Goal: Find specific fact: Find specific fact

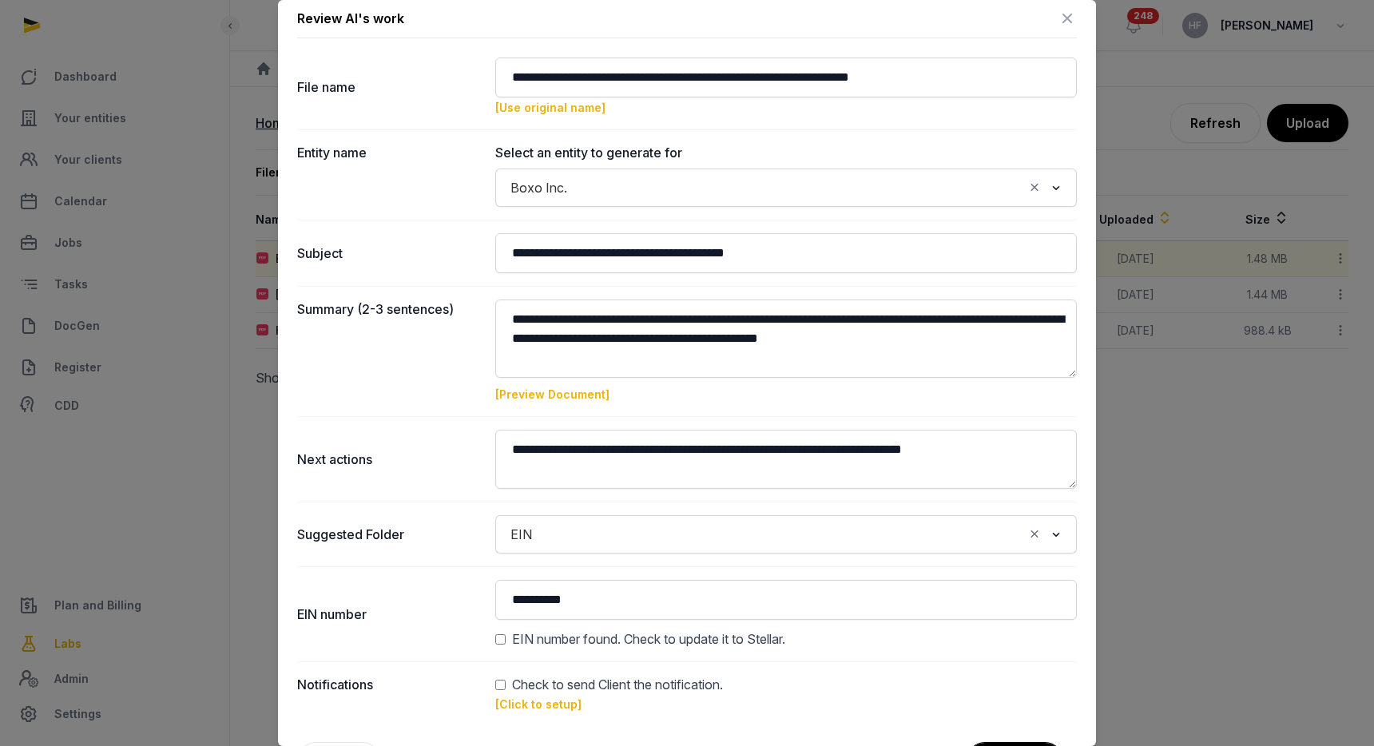
scroll to position [69, 0]
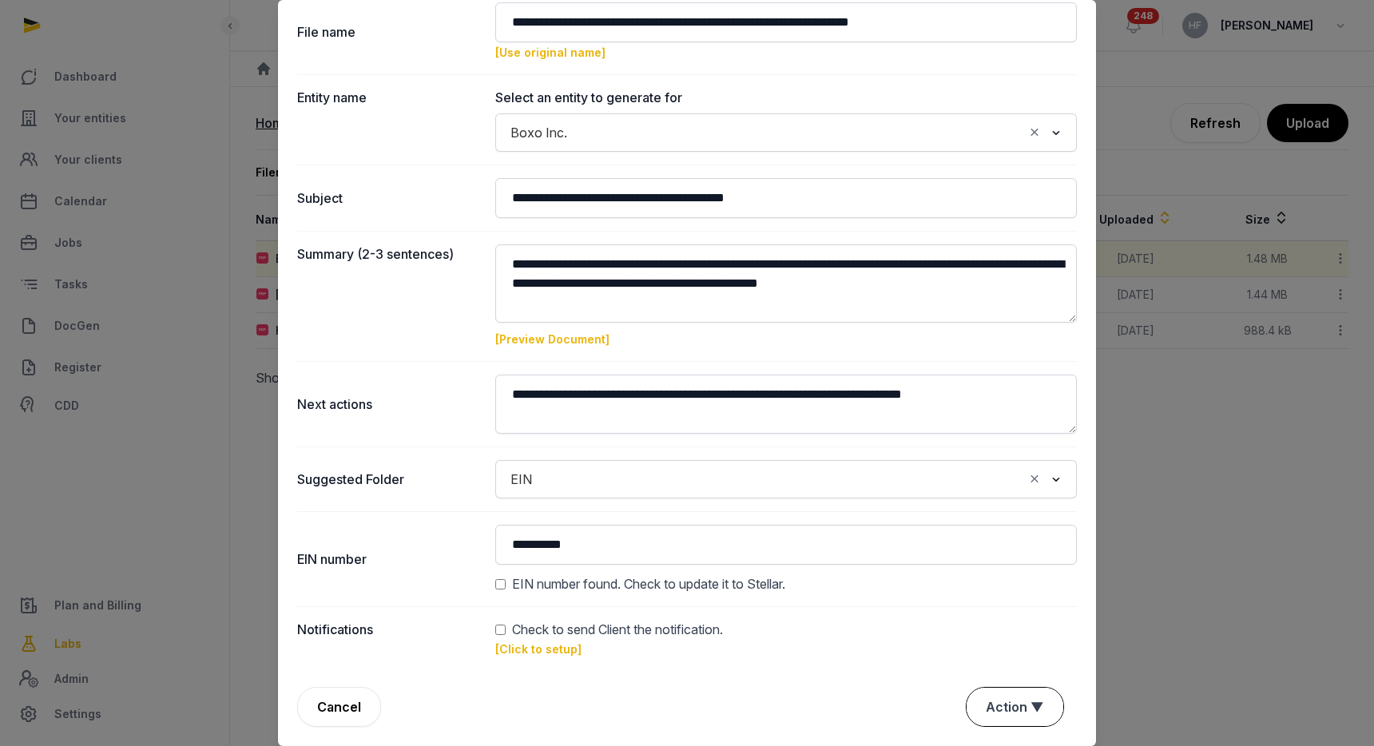
click at [1008, 714] on button "Action ▼" at bounding box center [1015, 707] width 97 height 38
click at [1003, 631] on div "Approve" at bounding box center [1013, 647] width 128 height 32
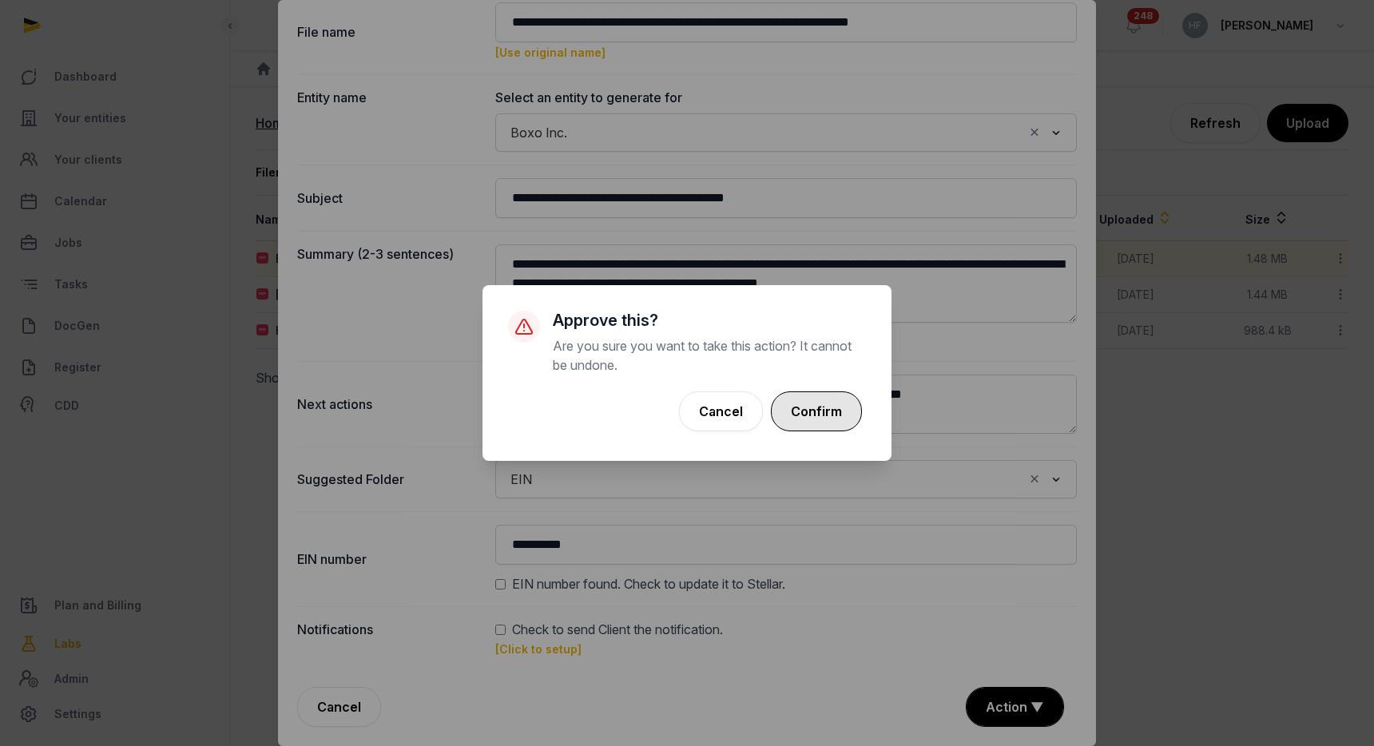
click at [837, 407] on button "Confirm" at bounding box center [816, 411] width 91 height 40
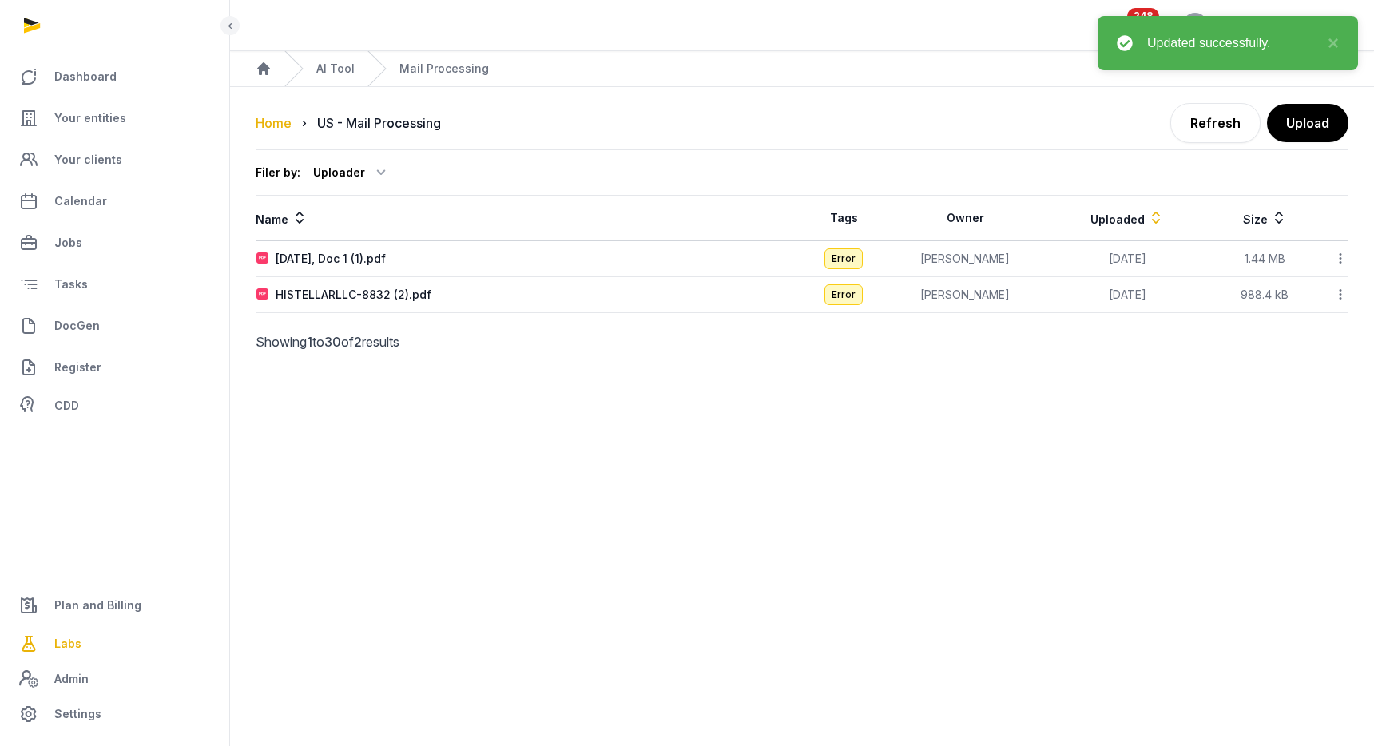
click at [282, 124] on div "Home" at bounding box center [274, 122] width 36 height 19
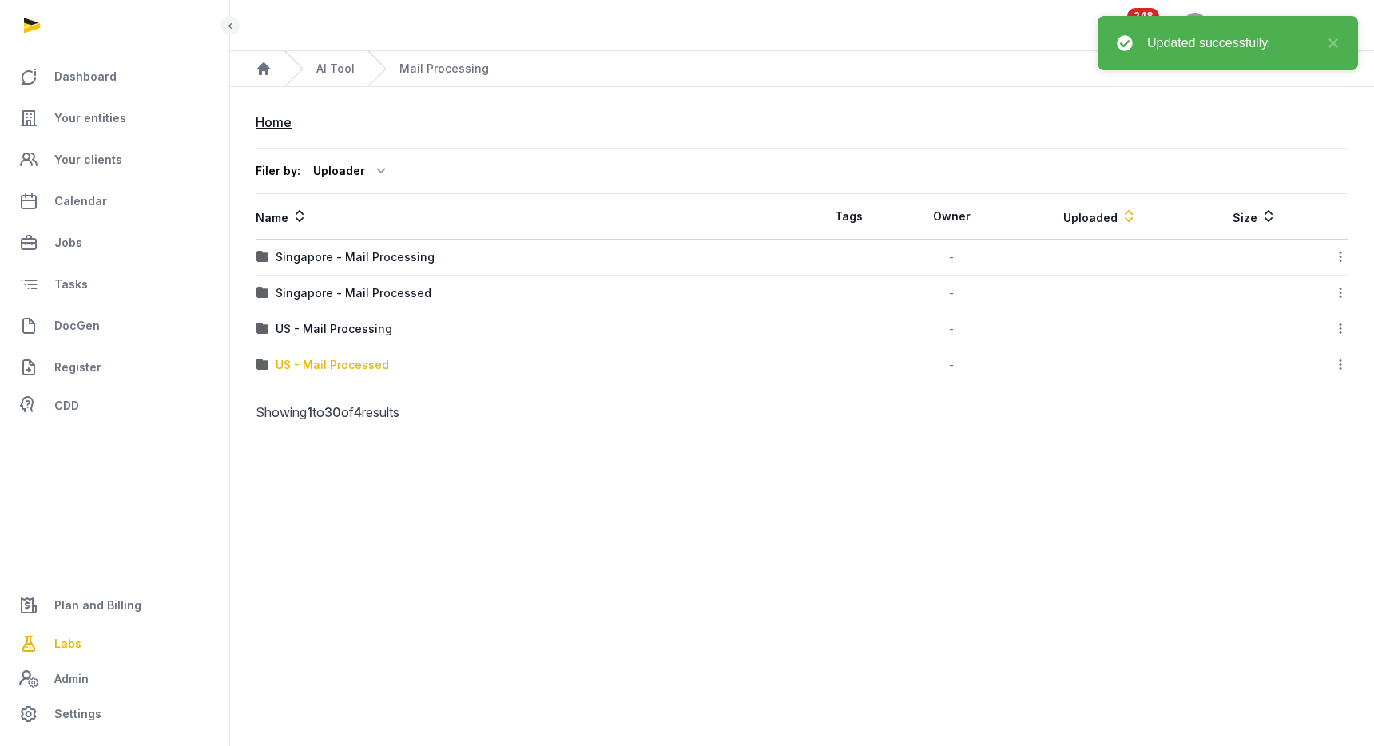
click at [371, 362] on div "US - Mail Processed" at bounding box center [332, 365] width 113 height 16
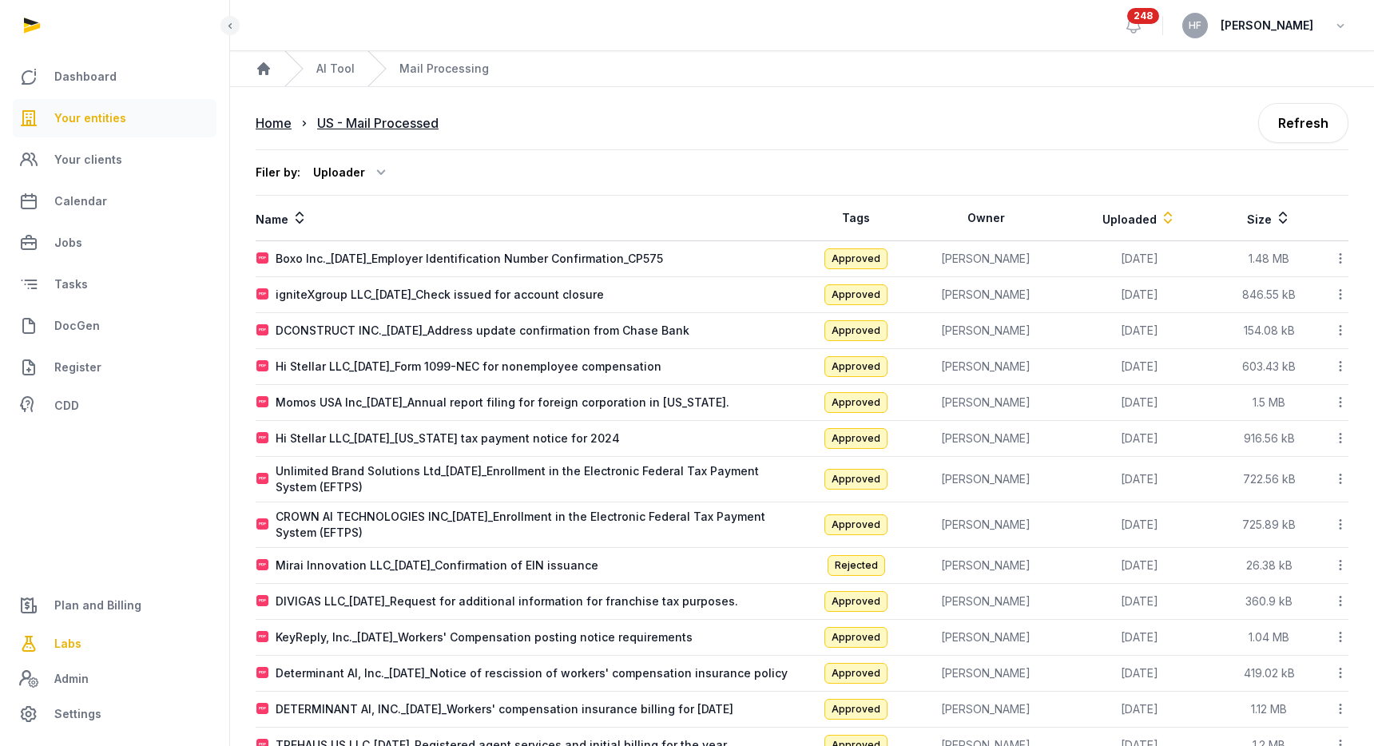
click at [93, 114] on span "Your entities" at bounding box center [90, 118] width 72 height 19
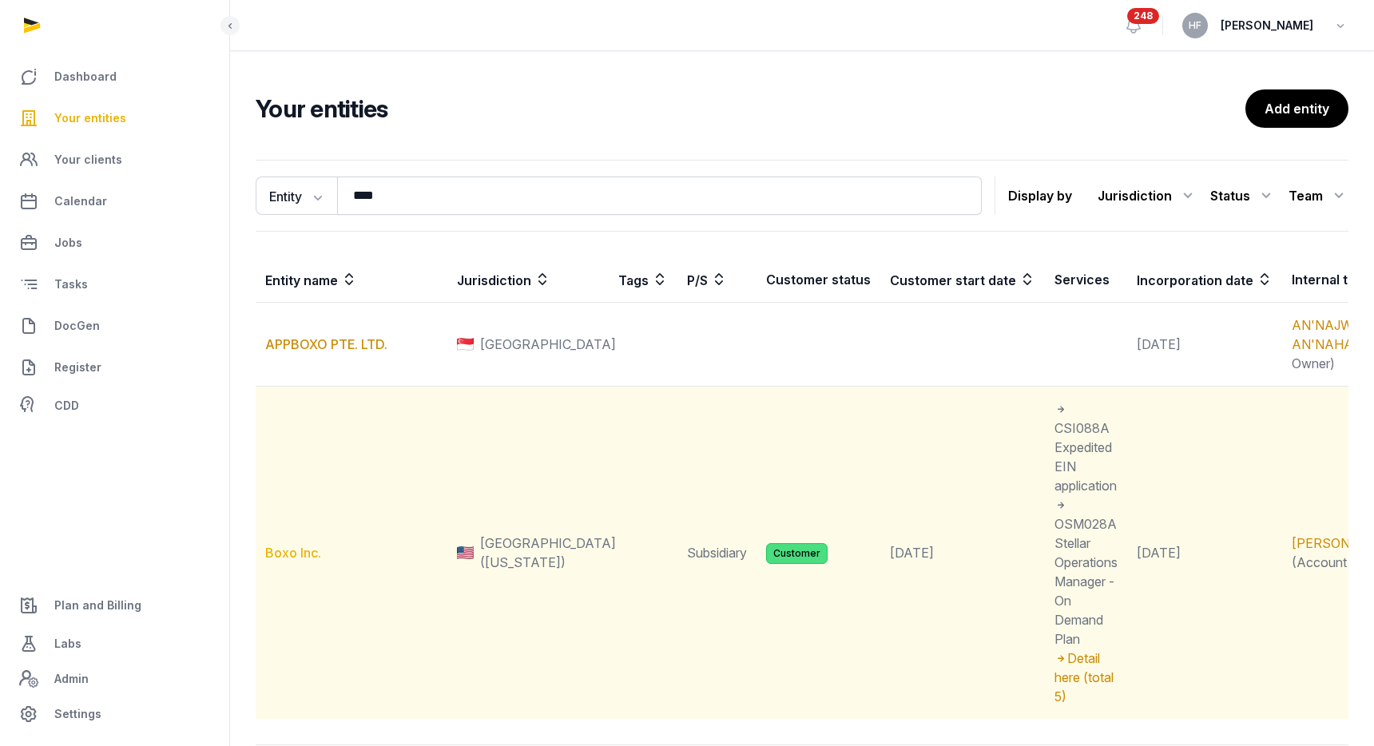
click at [301, 561] on link "Boxo Inc." at bounding box center [293, 553] width 56 height 16
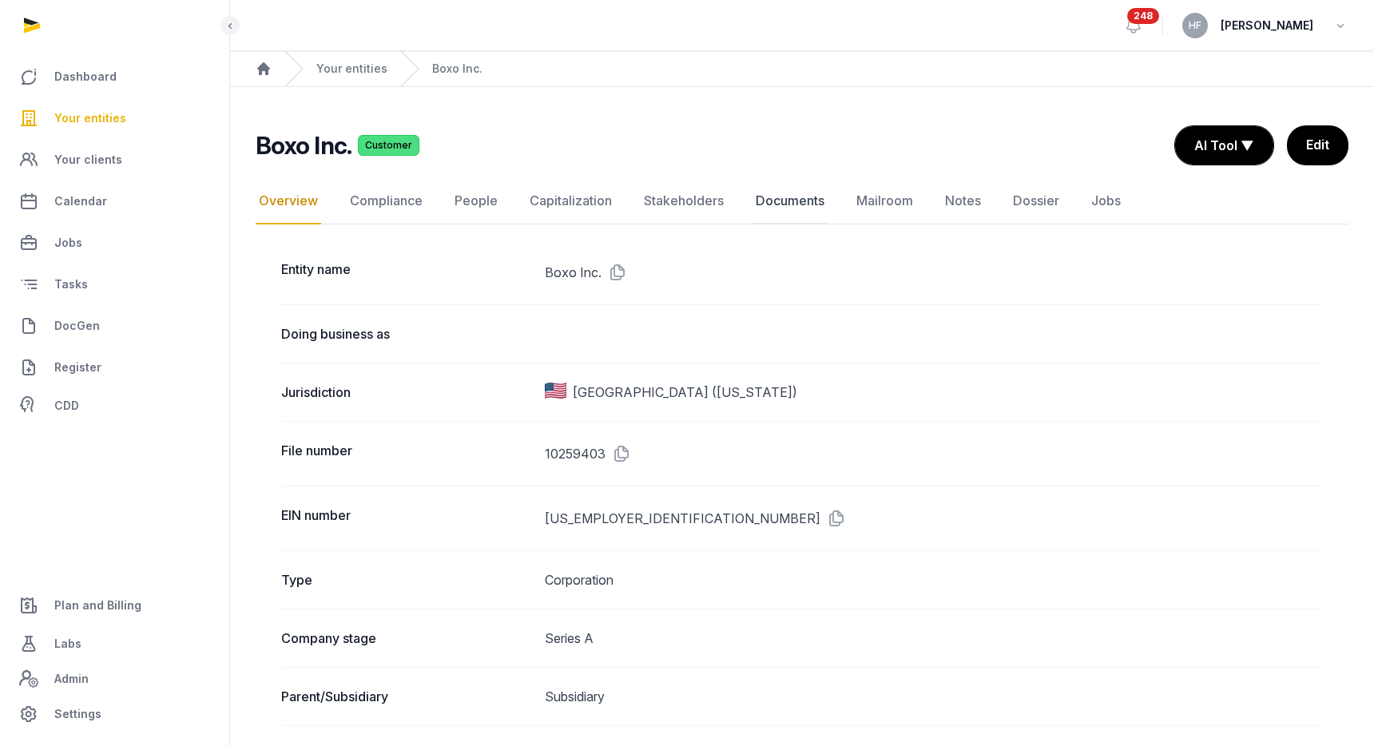
click at [798, 202] on link "Documents" at bounding box center [790, 201] width 75 height 46
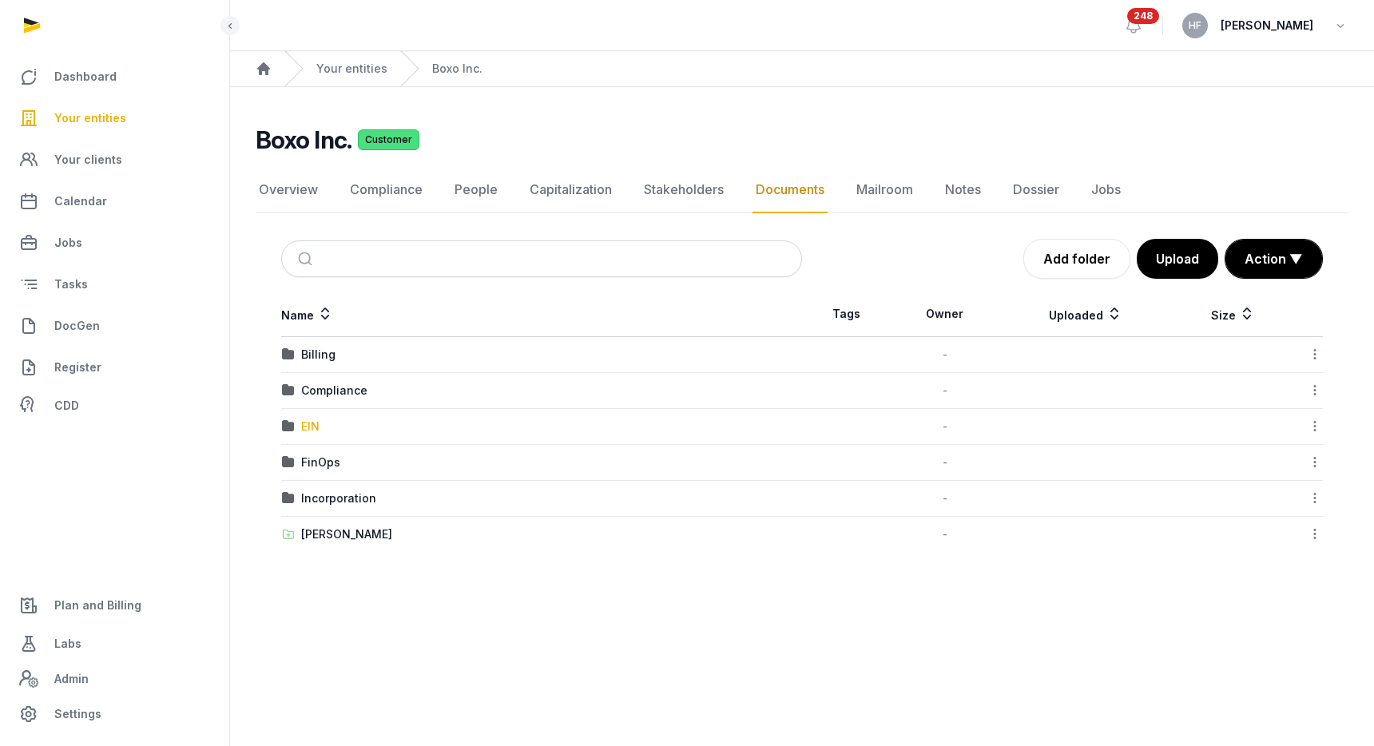
click at [312, 423] on div "EIN" at bounding box center [310, 427] width 18 height 16
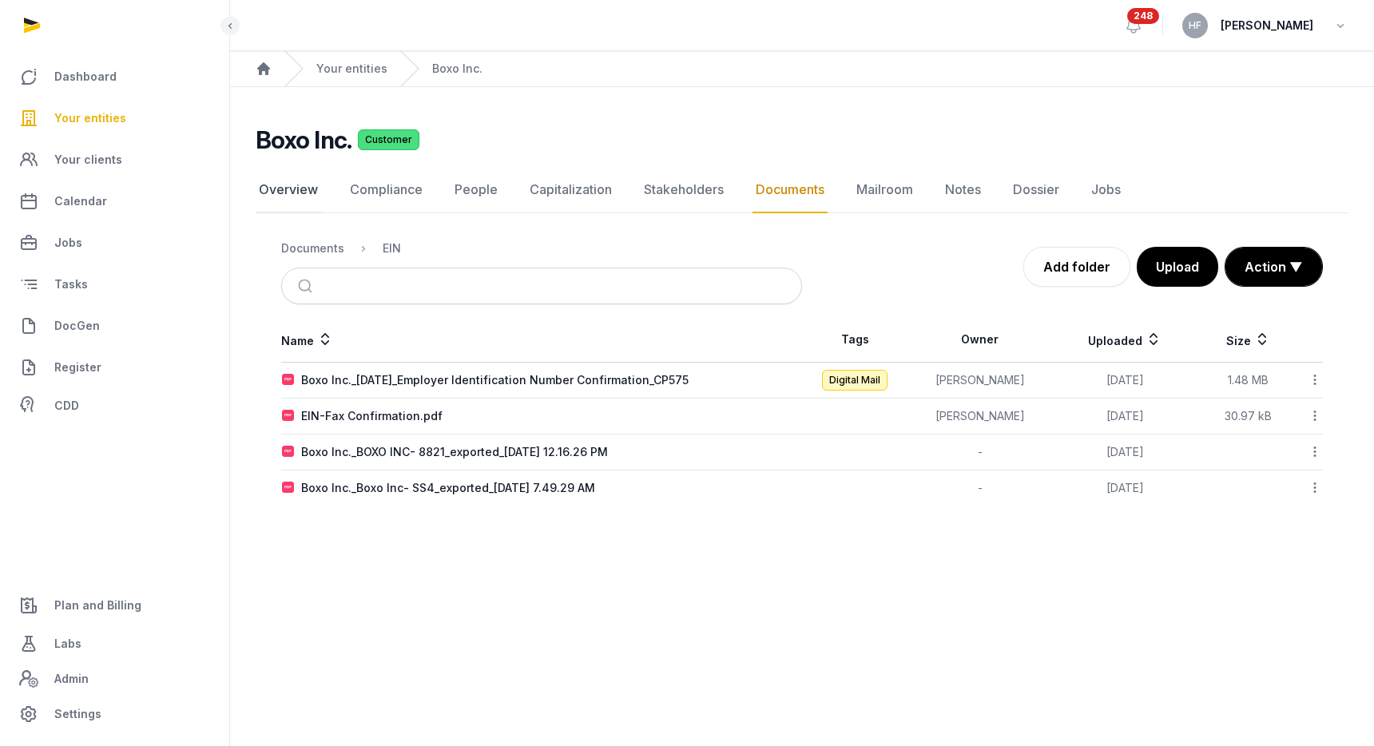
click at [271, 186] on link "Overview" at bounding box center [289, 190] width 66 height 46
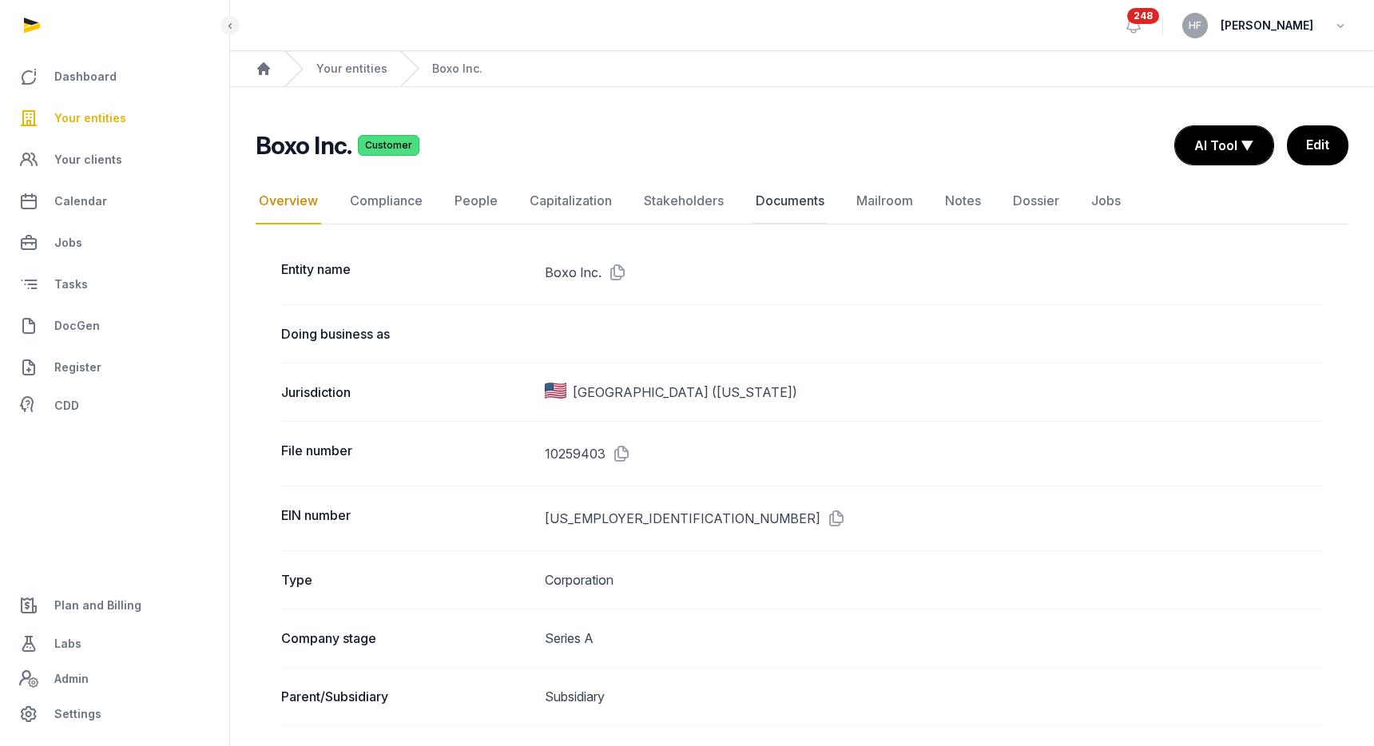
click at [795, 206] on link "Documents" at bounding box center [790, 201] width 75 height 46
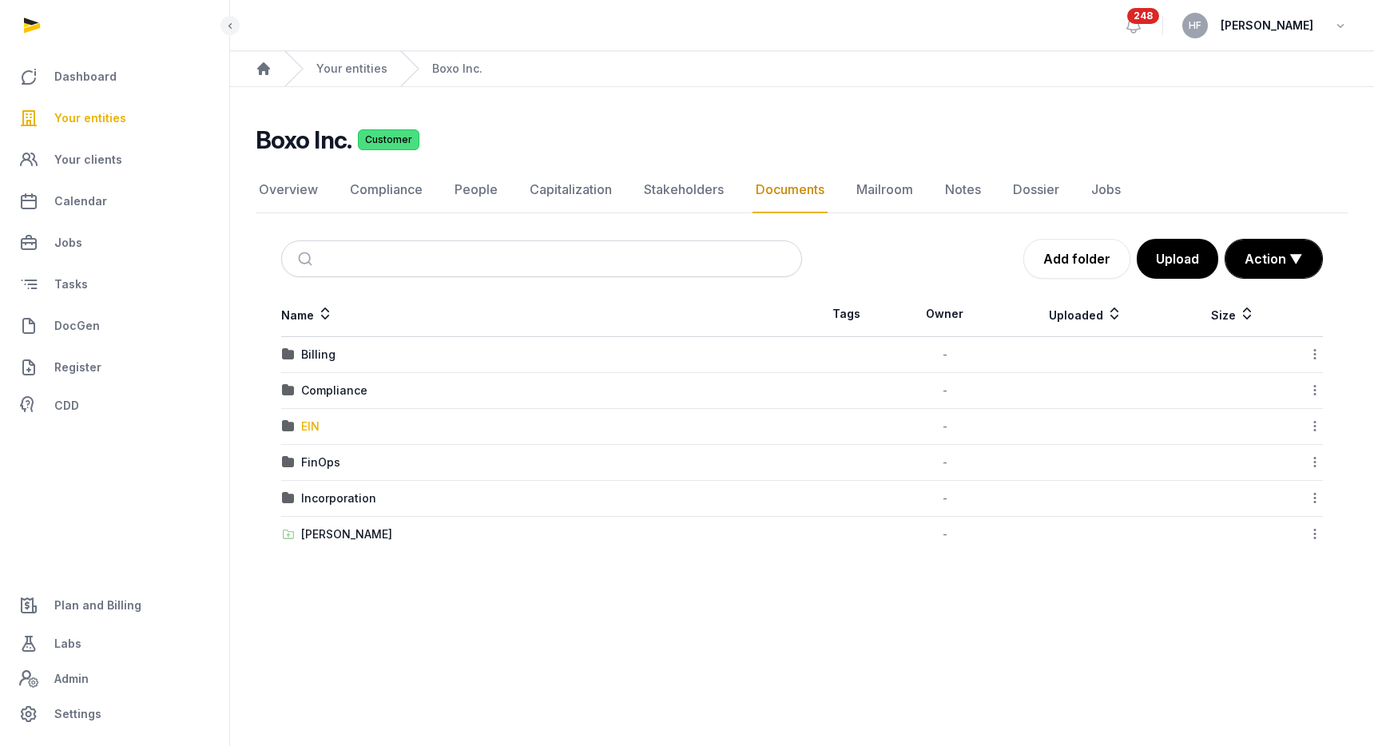
click at [312, 426] on div "EIN" at bounding box center [310, 427] width 18 height 16
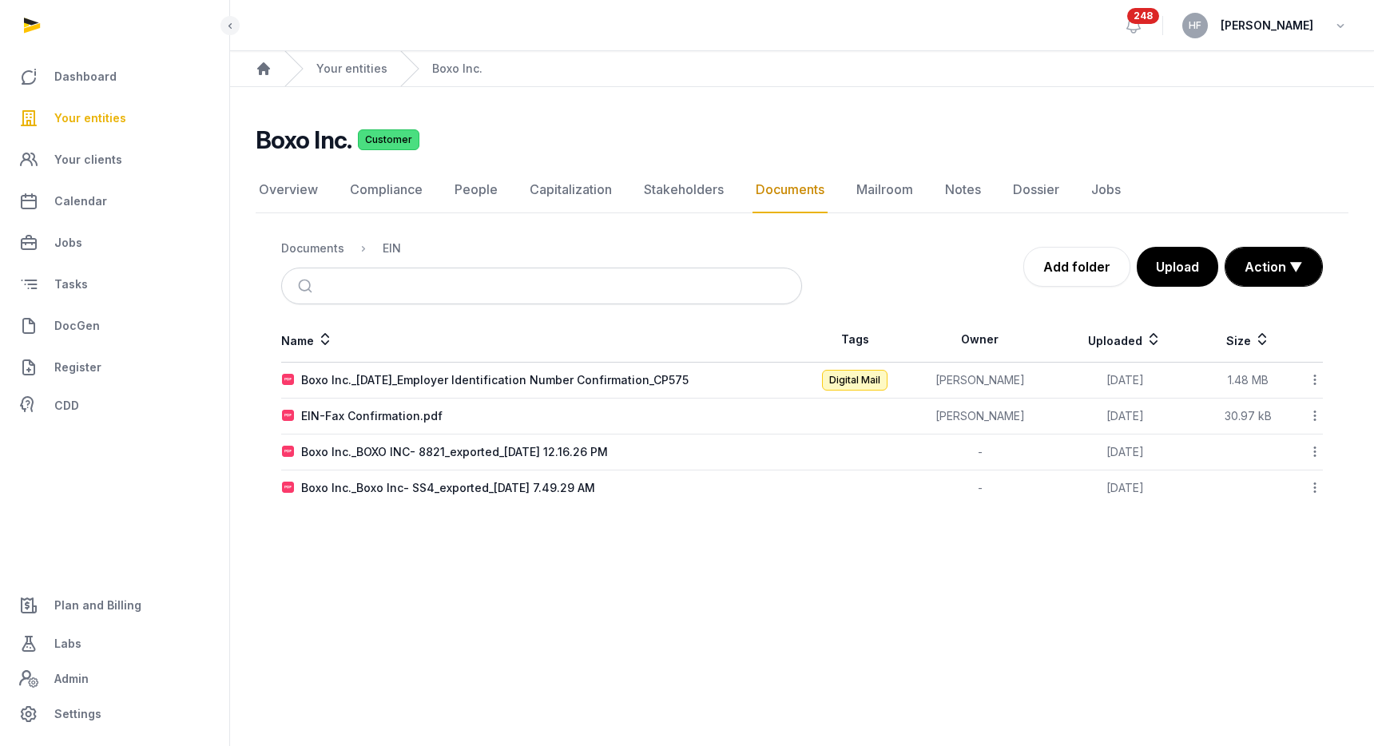
click at [1314, 385] on icon at bounding box center [1315, 379] width 14 height 17
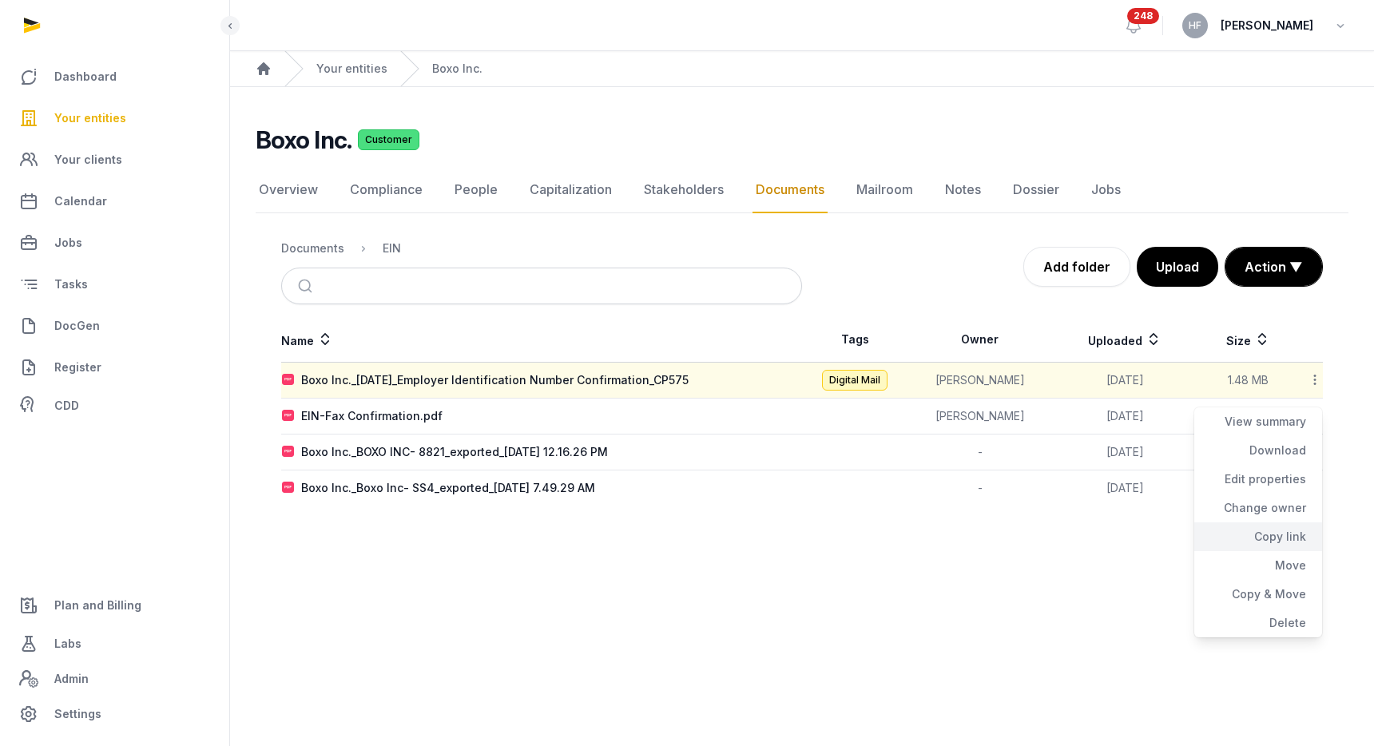
click at [1294, 551] on div "Copy link" at bounding box center [1258, 565] width 128 height 29
click at [1313, 378] on icon at bounding box center [1315, 379] width 14 height 17
click at [1293, 551] on div "Copy link" at bounding box center [1258, 565] width 128 height 29
